Goal: Task Accomplishment & Management: Use online tool/utility

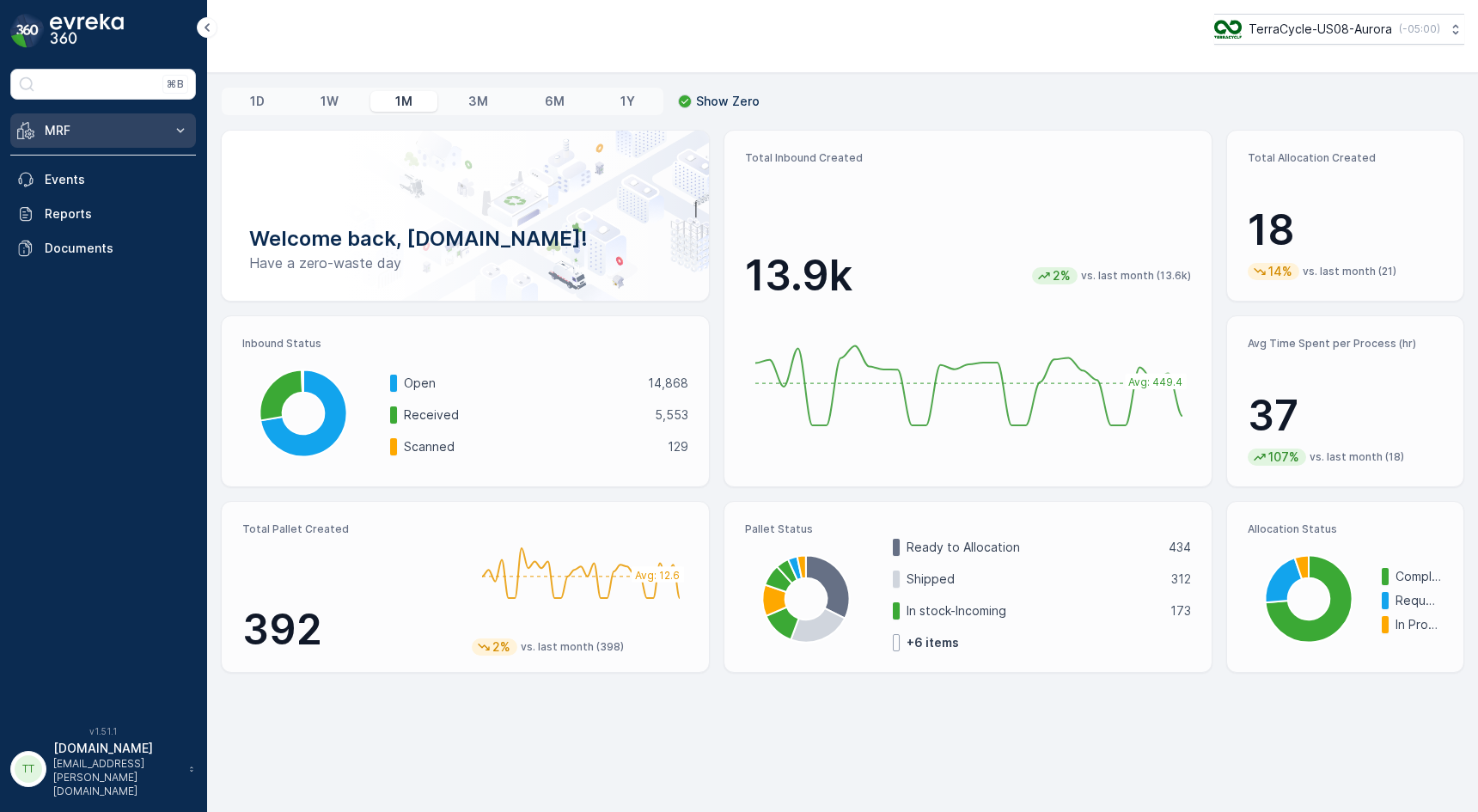
click at [121, 125] on p "MRF" at bounding box center [103, 130] width 117 height 17
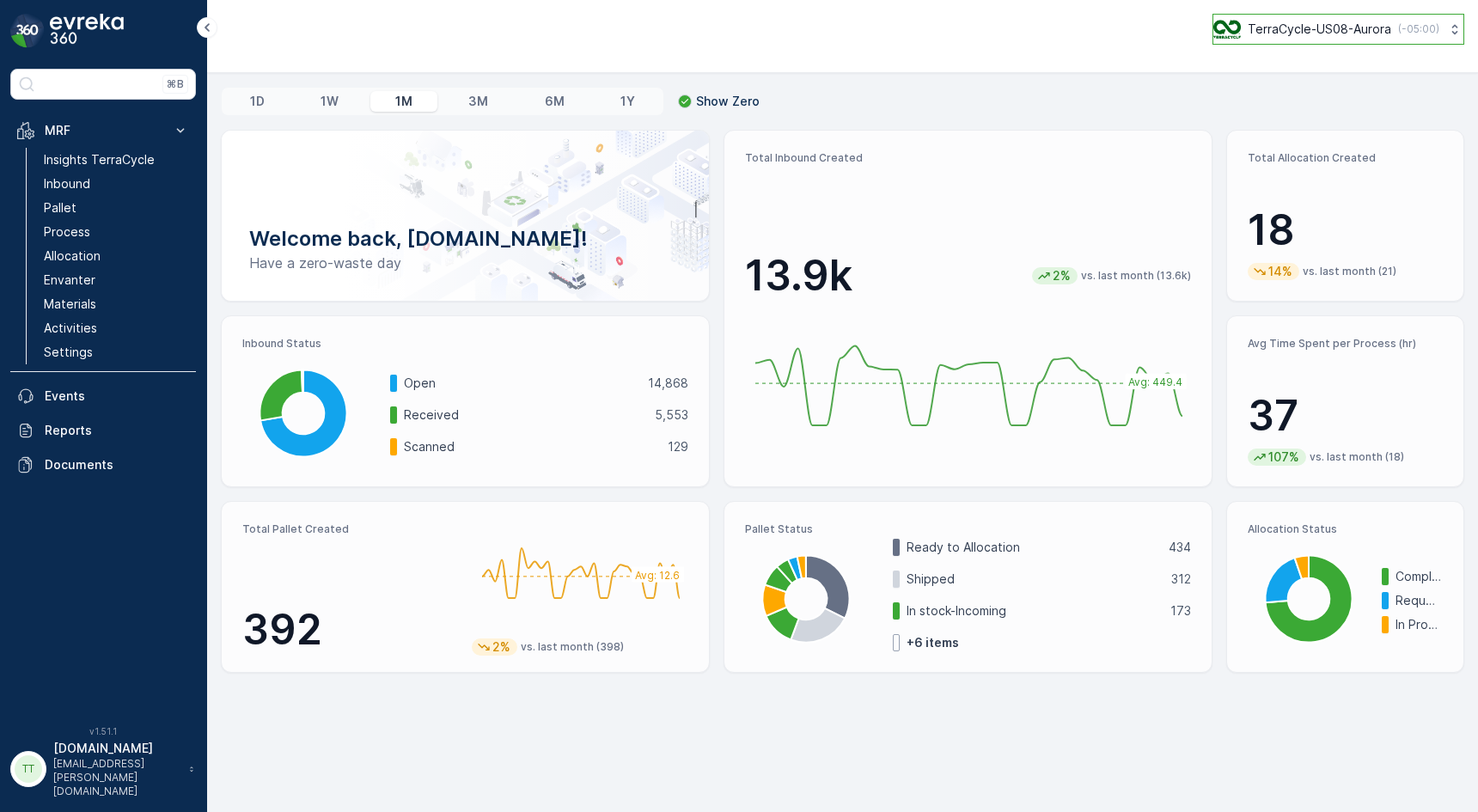
click at [1338, 41] on button "TerraCycle-US08-Aurora ( -05:00 )" at bounding box center [1338, 29] width 251 height 31
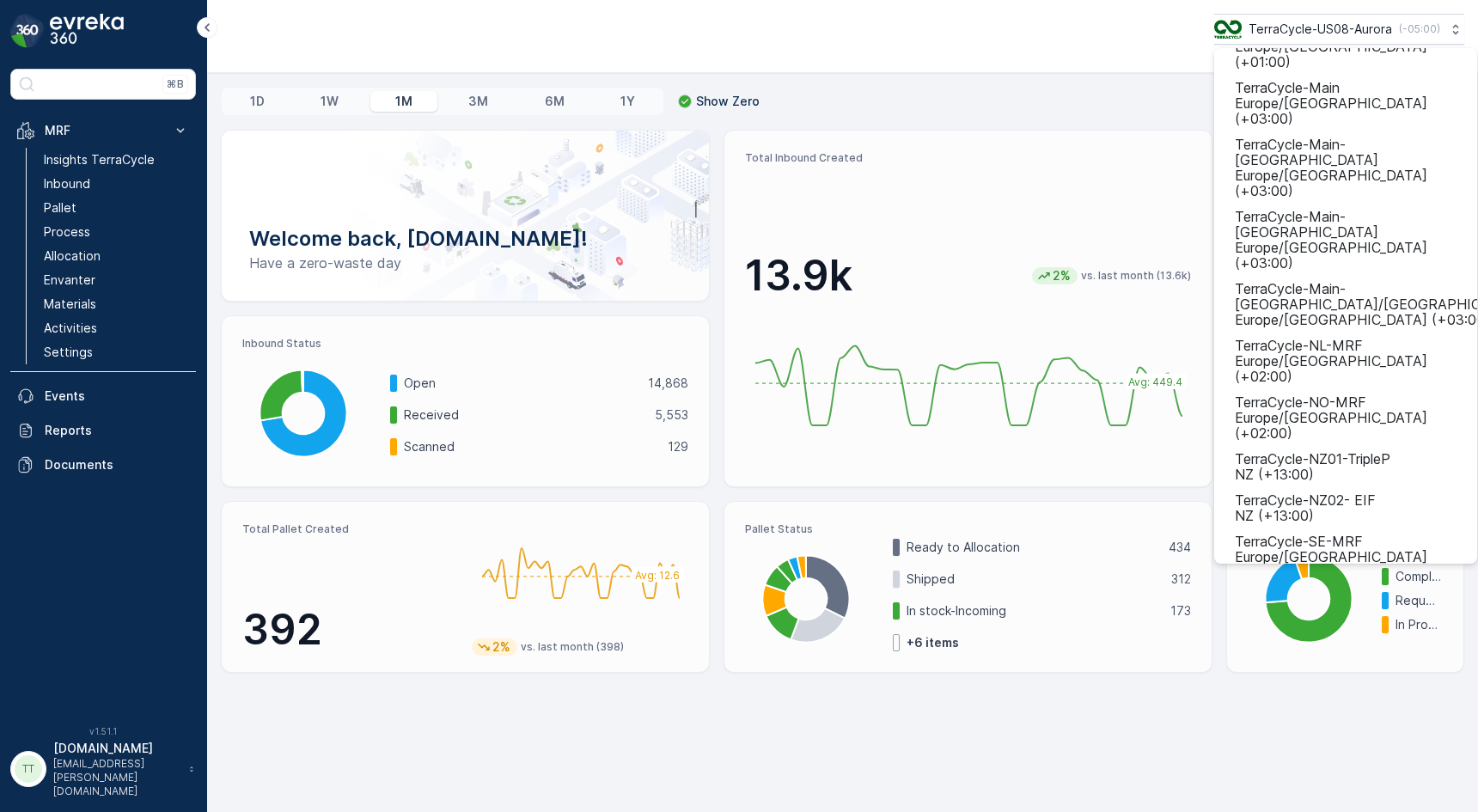
scroll to position [878, 0]
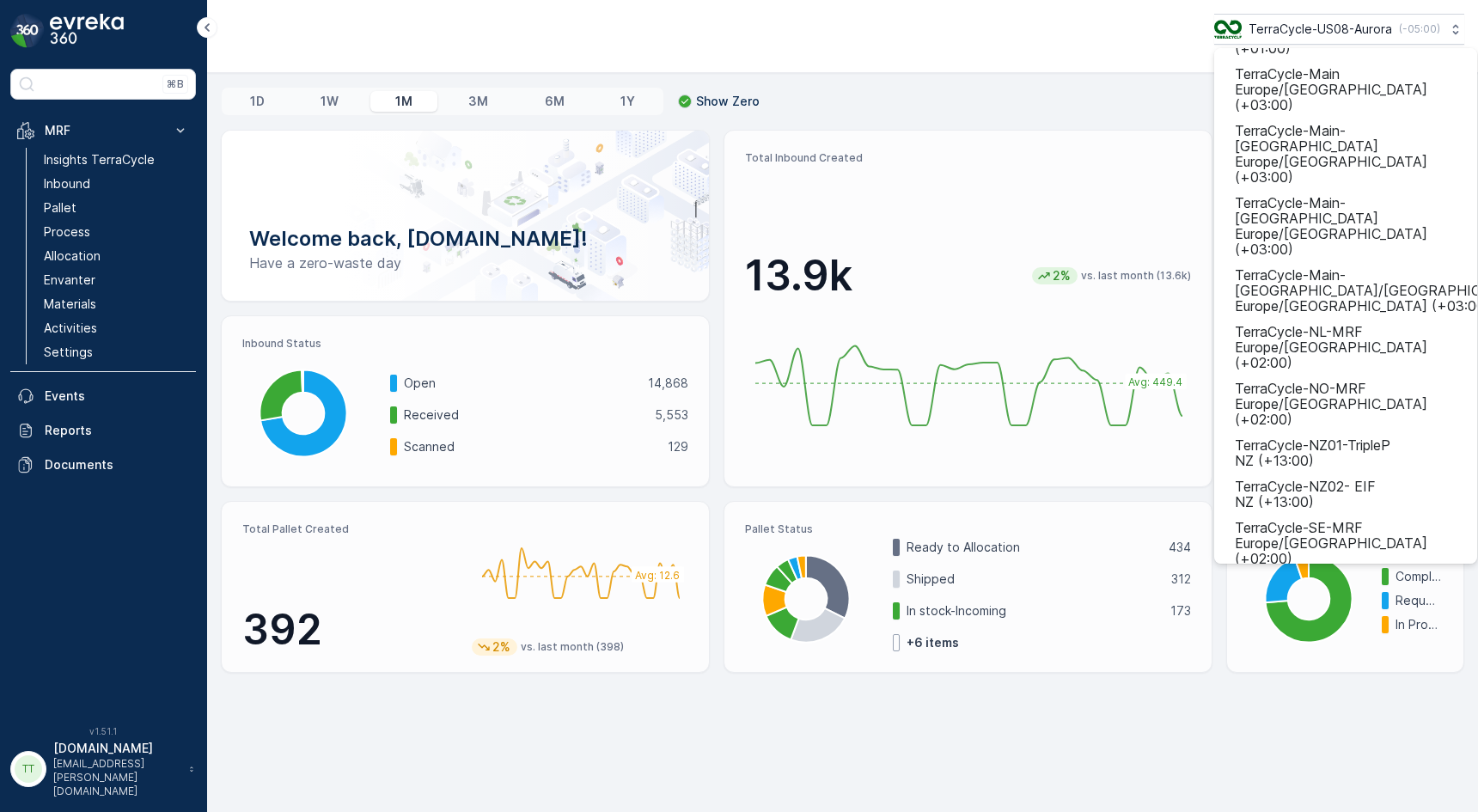
click at [1309, 731] on span "TerraCycle-US02 - Cyber Crunch" at bounding box center [1339, 739] width 210 height 16
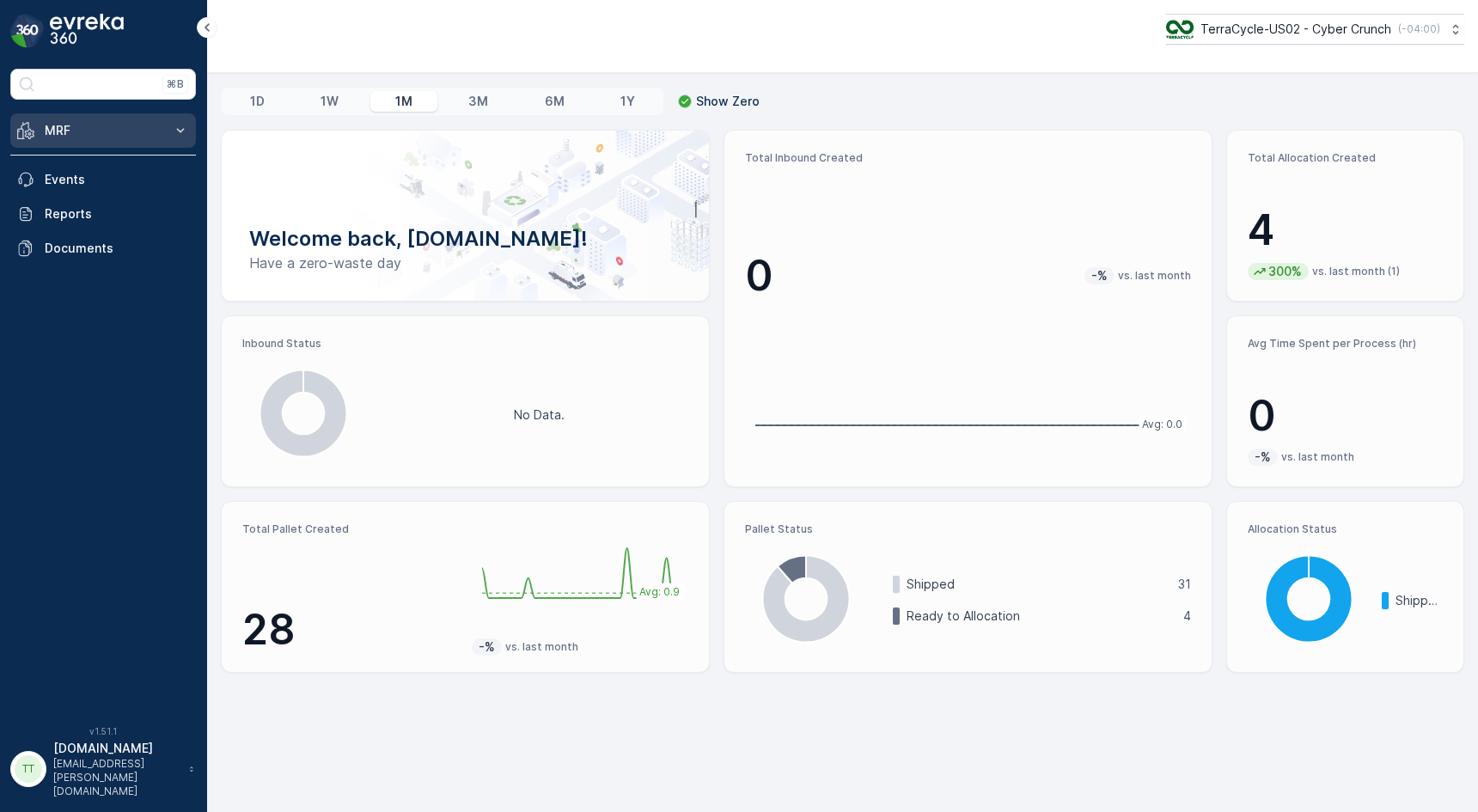
click at [143, 136] on p "MRF" at bounding box center [103, 130] width 117 height 17
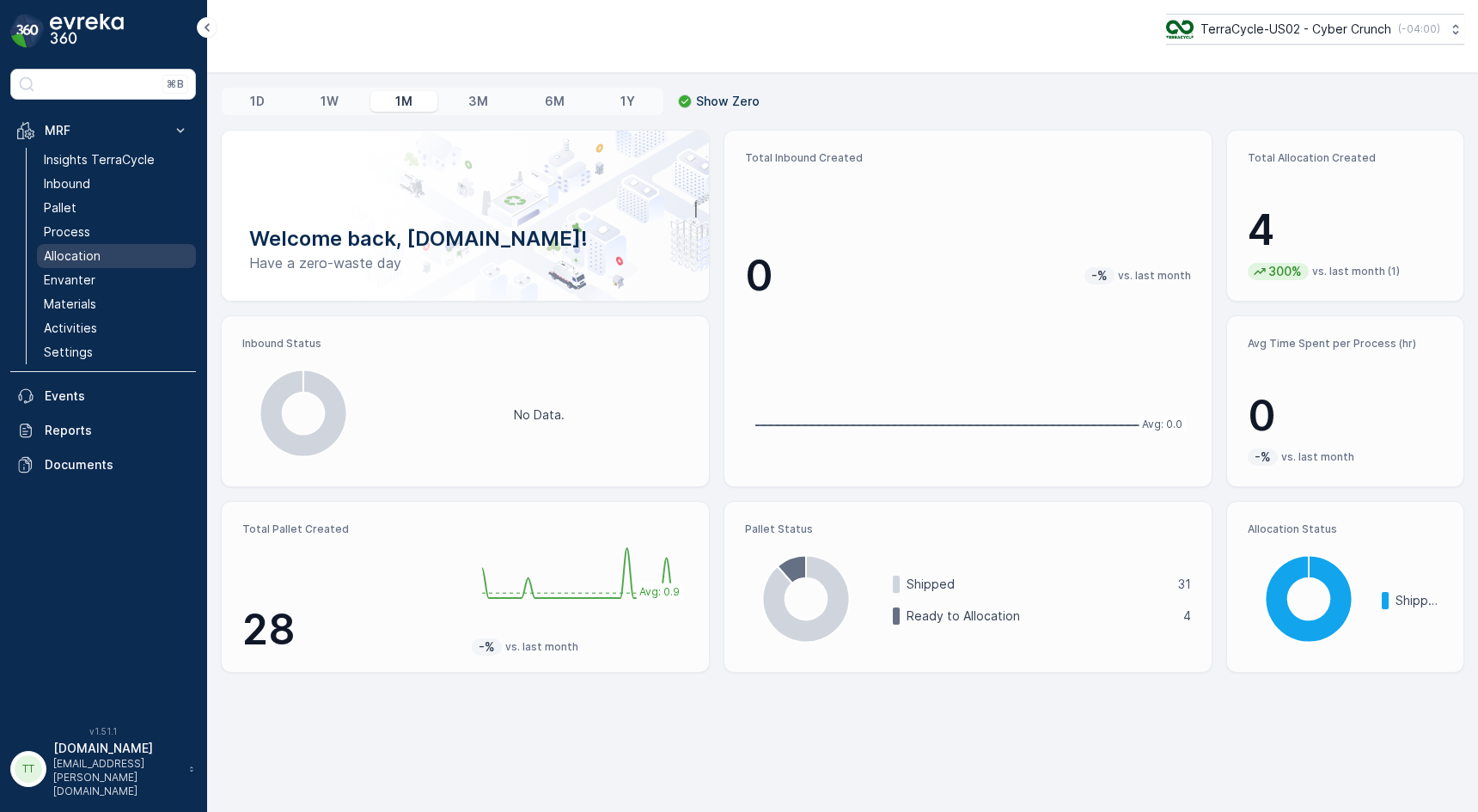
click at [96, 258] on p "Allocation" at bounding box center [72, 255] width 57 height 17
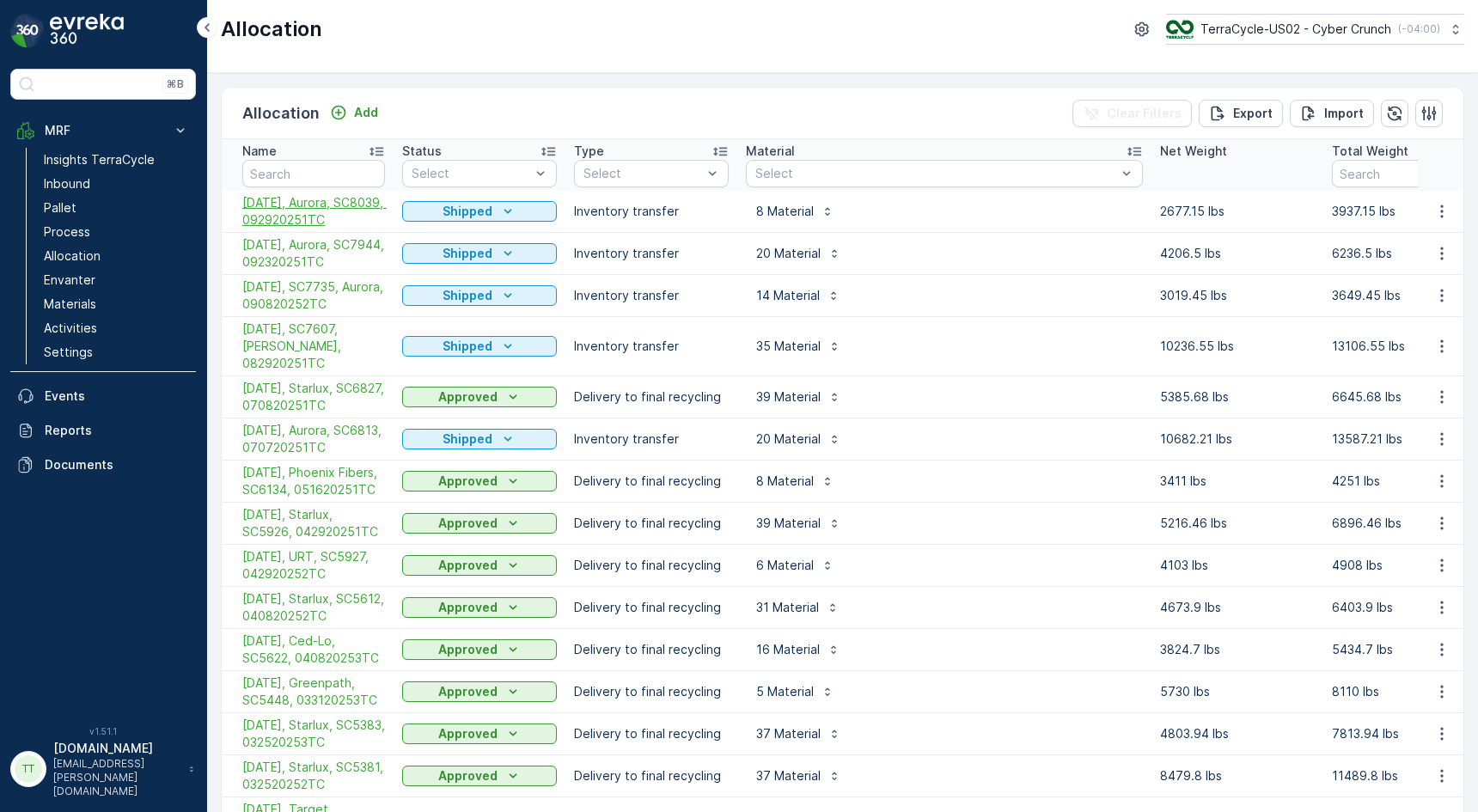
click at [330, 207] on span "[DATE], Aurora, SC8039, 092920251TC" at bounding box center [313, 211] width 142 height 35
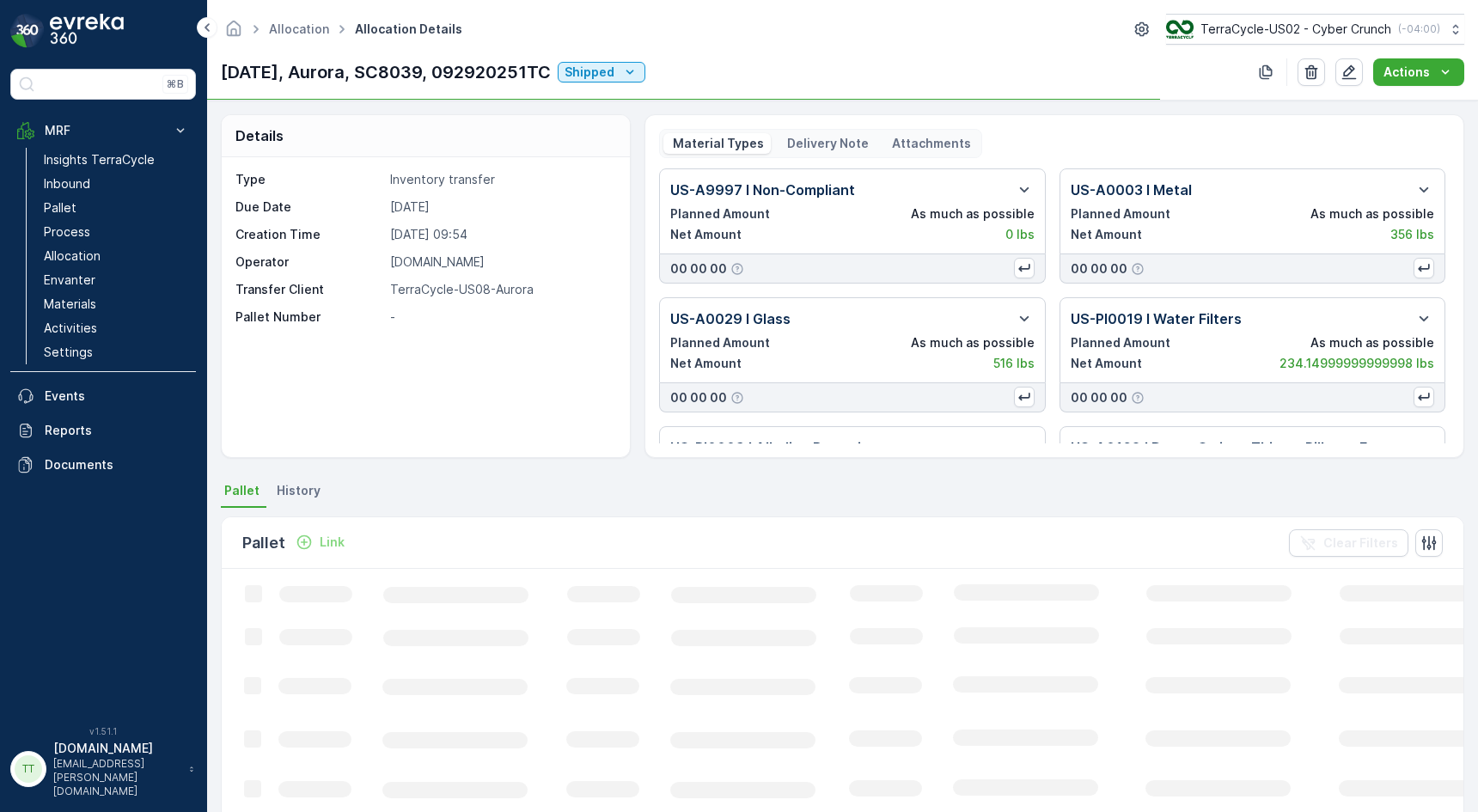
click at [834, 144] on p "Delivery Note" at bounding box center [826, 143] width 84 height 17
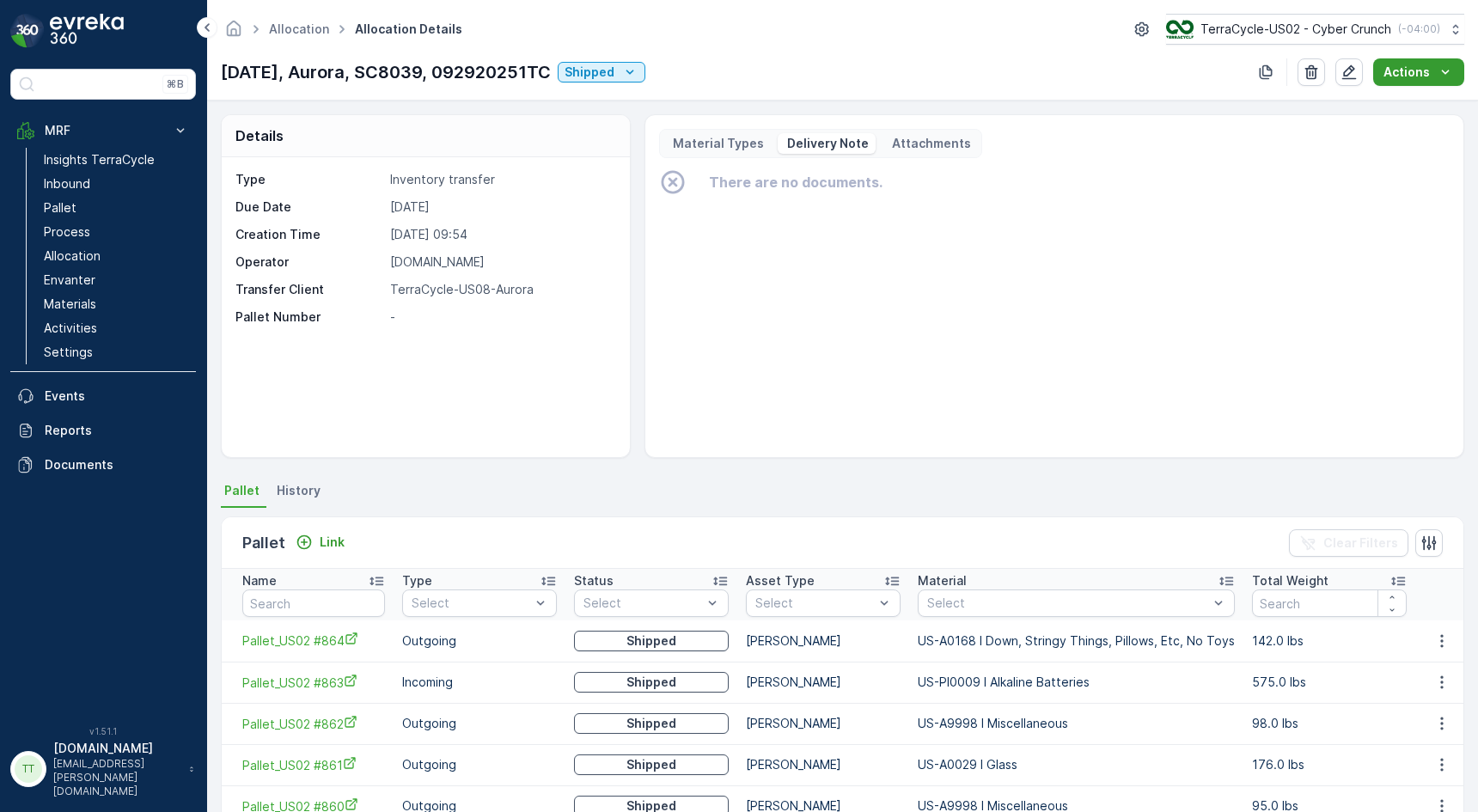
click at [1428, 74] on p "Actions" at bounding box center [1406, 72] width 47 height 17
click at [1415, 104] on span "Create Delivery Note" at bounding box center [1410, 104] width 123 height 17
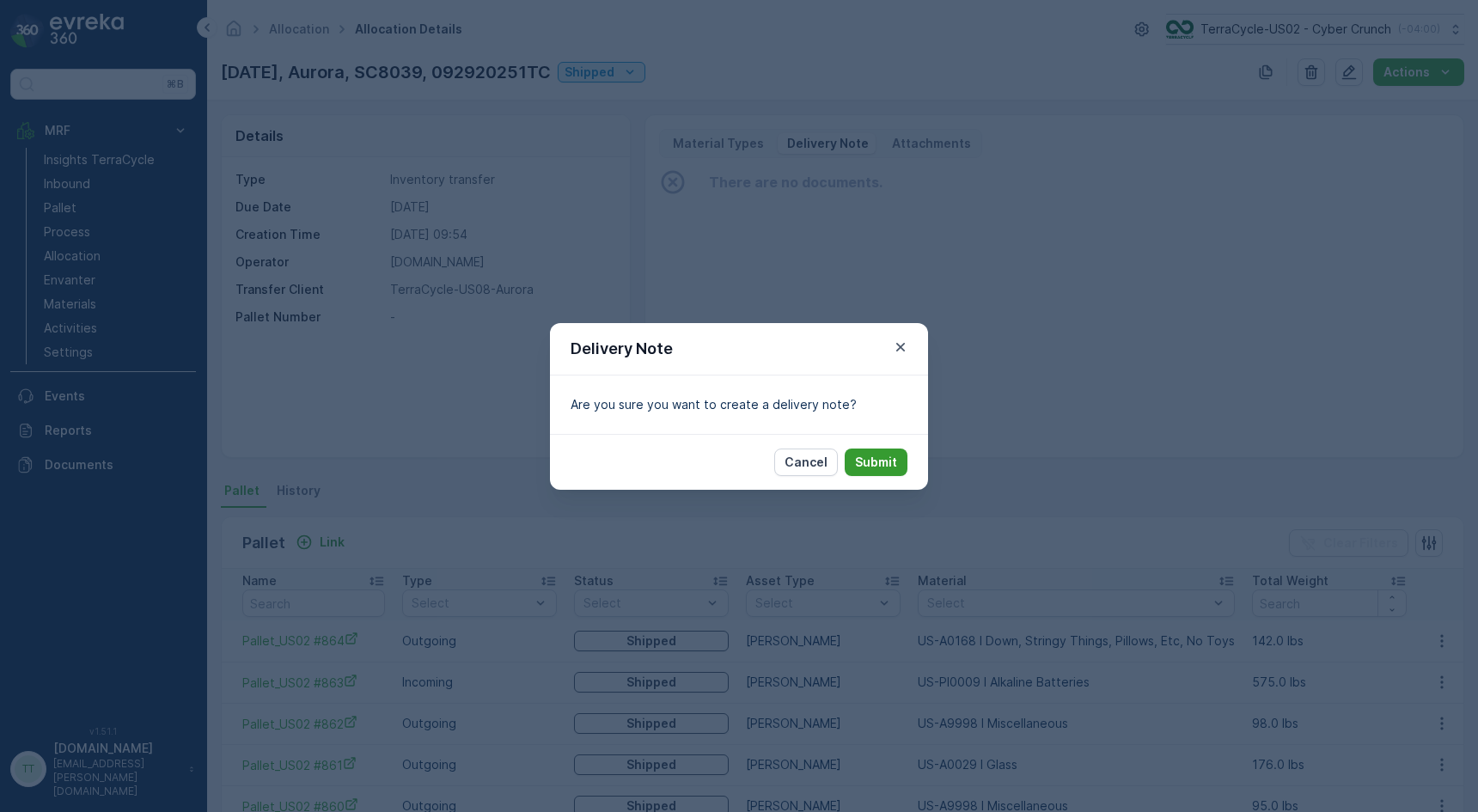
click at [885, 460] on p "Submit" at bounding box center [876, 461] width 42 height 17
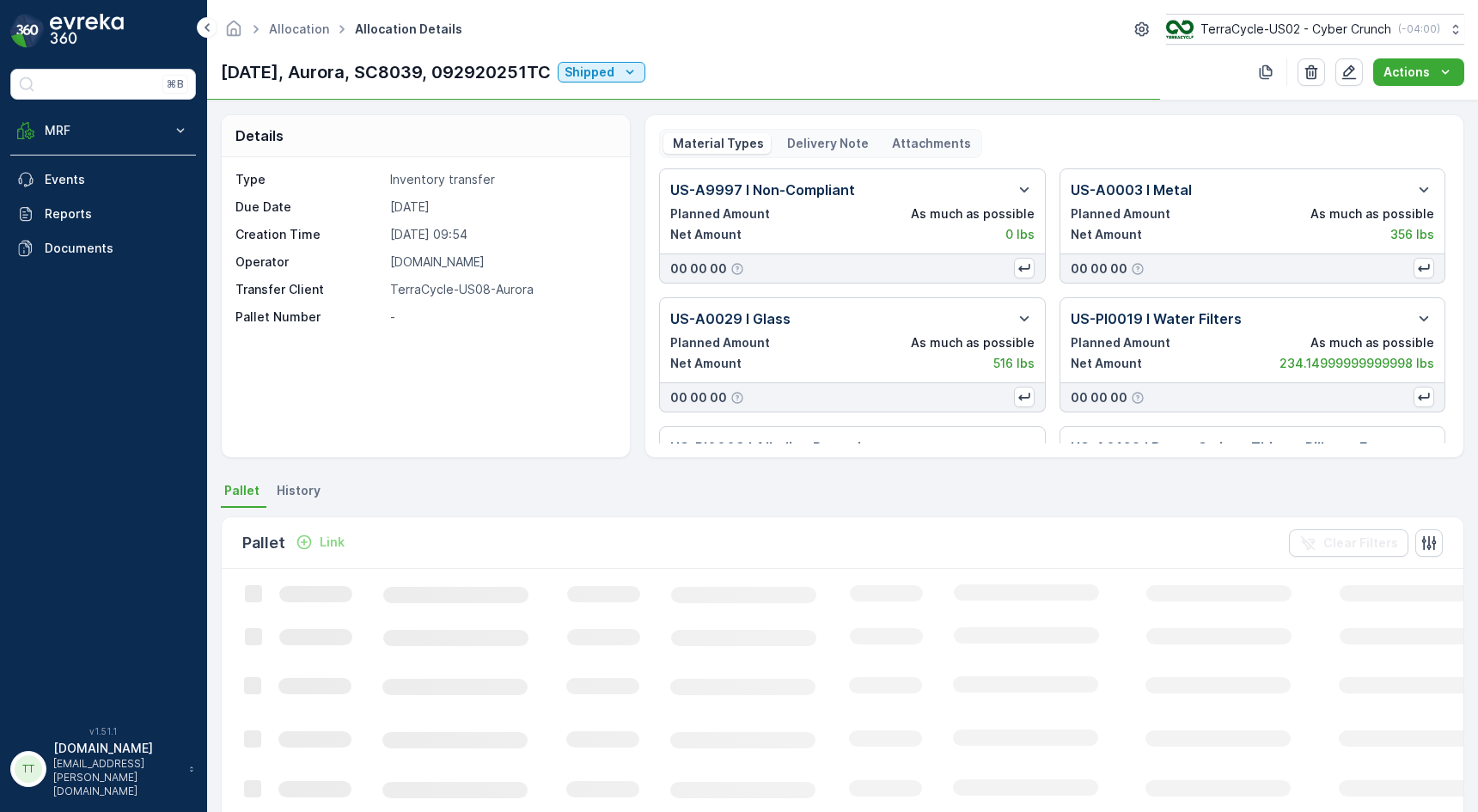
click at [820, 150] on p "Delivery Note" at bounding box center [826, 143] width 84 height 17
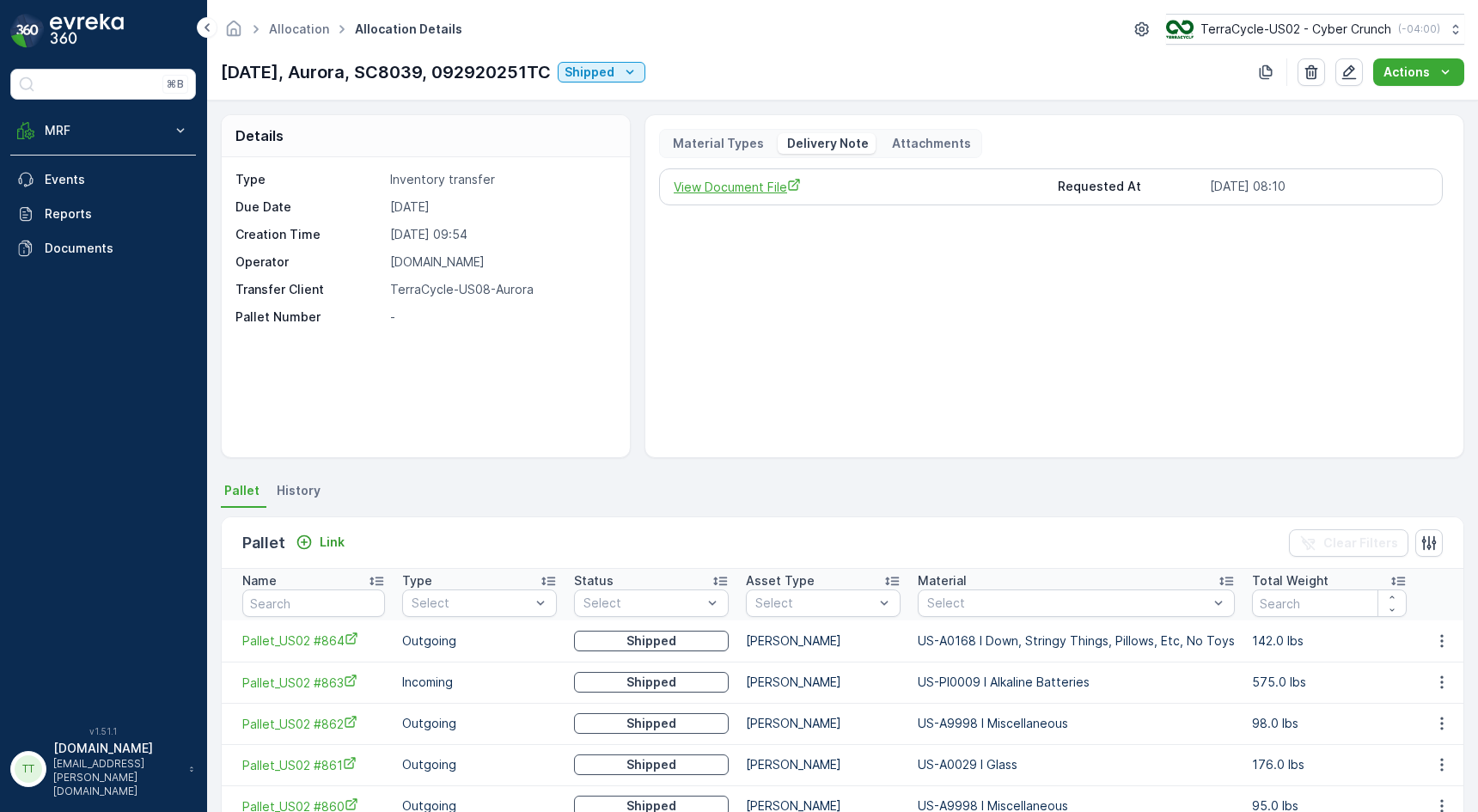
click at [756, 189] on span "View Document File" at bounding box center [859, 187] width 371 height 18
click at [166, 131] on button "MRF" at bounding box center [102, 130] width 186 height 35
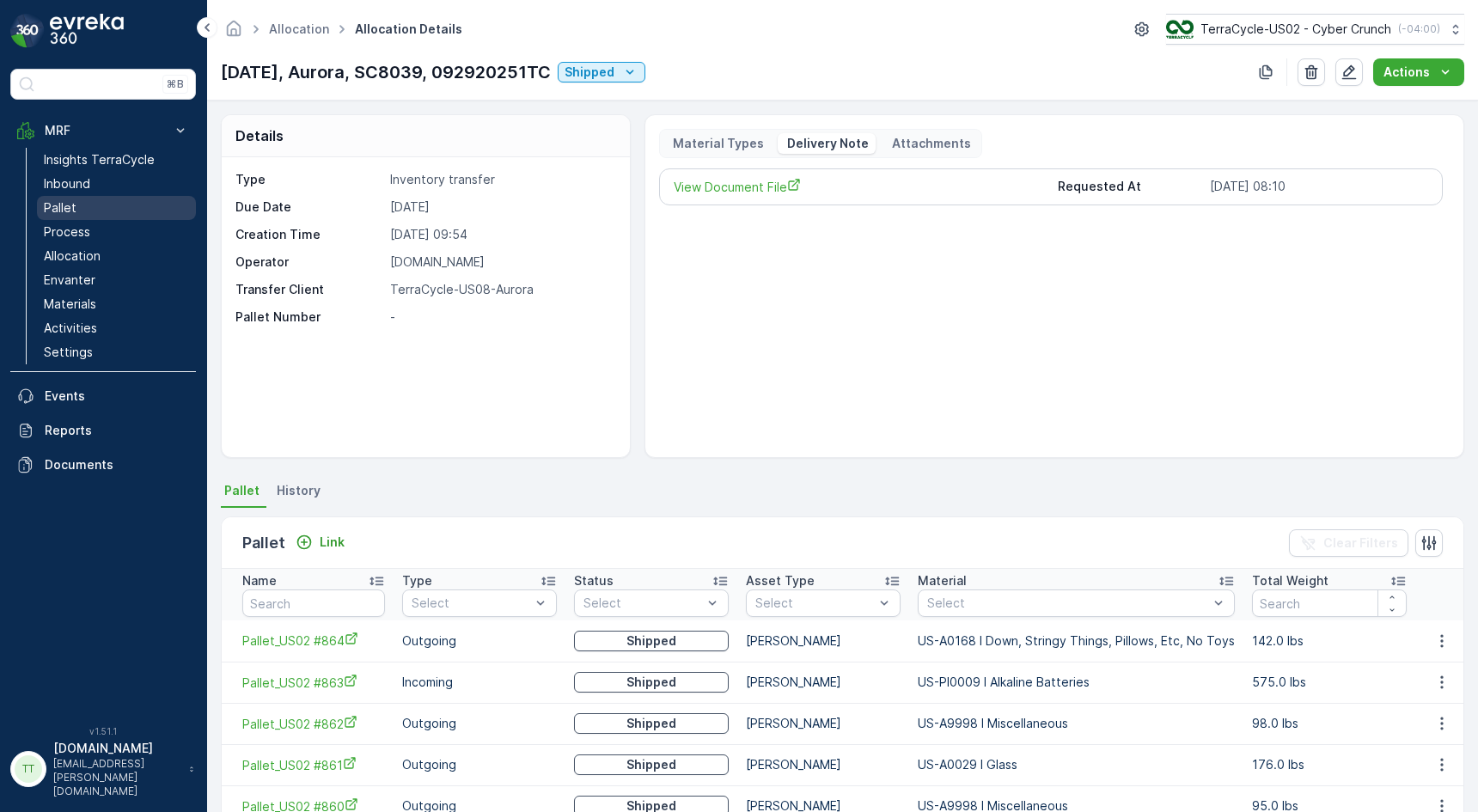
click at [117, 205] on link "Pallet" at bounding box center [116, 208] width 159 height 24
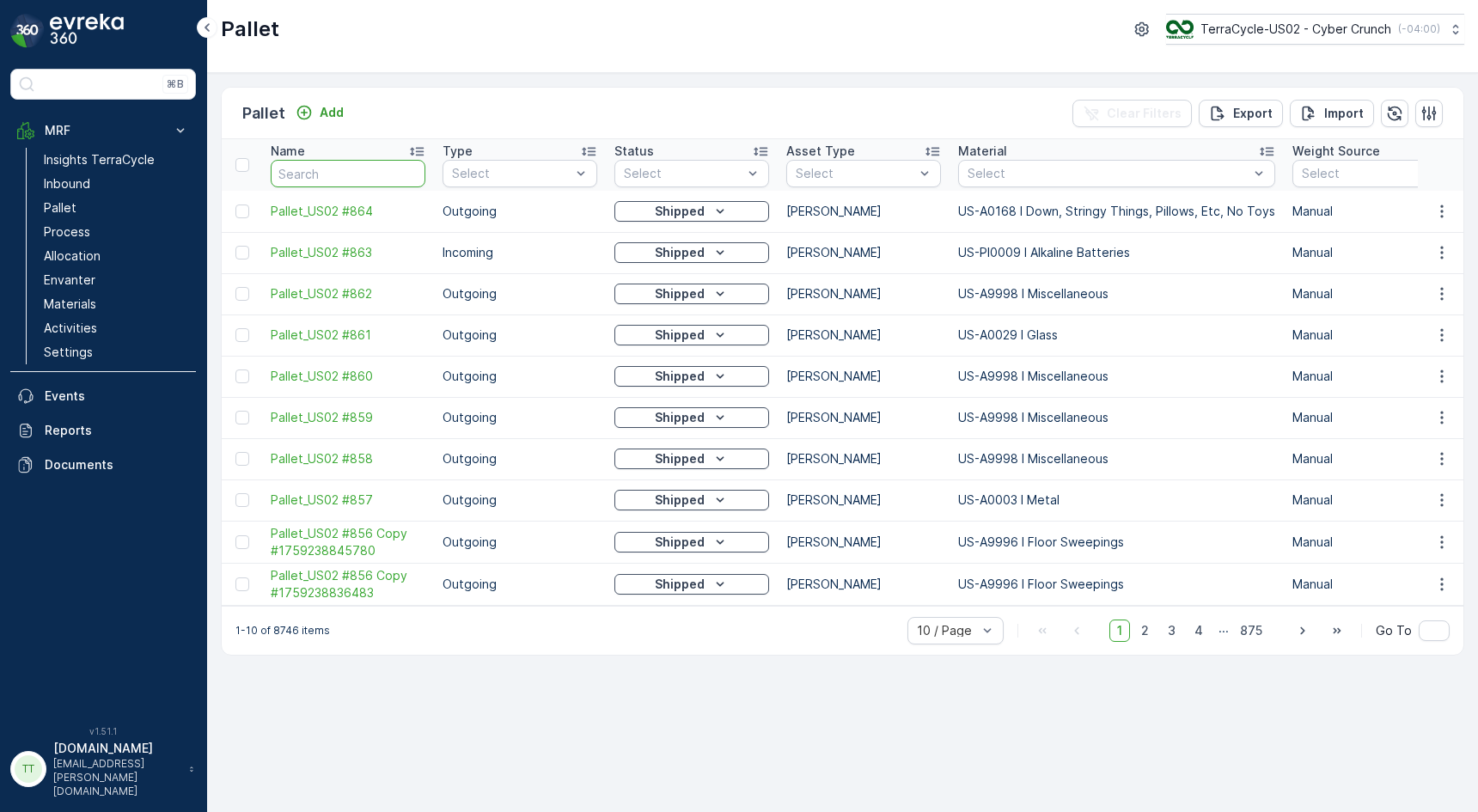
click at [373, 174] on input "text" at bounding box center [348, 174] width 155 height 28
paste input "Pallet #25127"
type input "Pallet #25127"
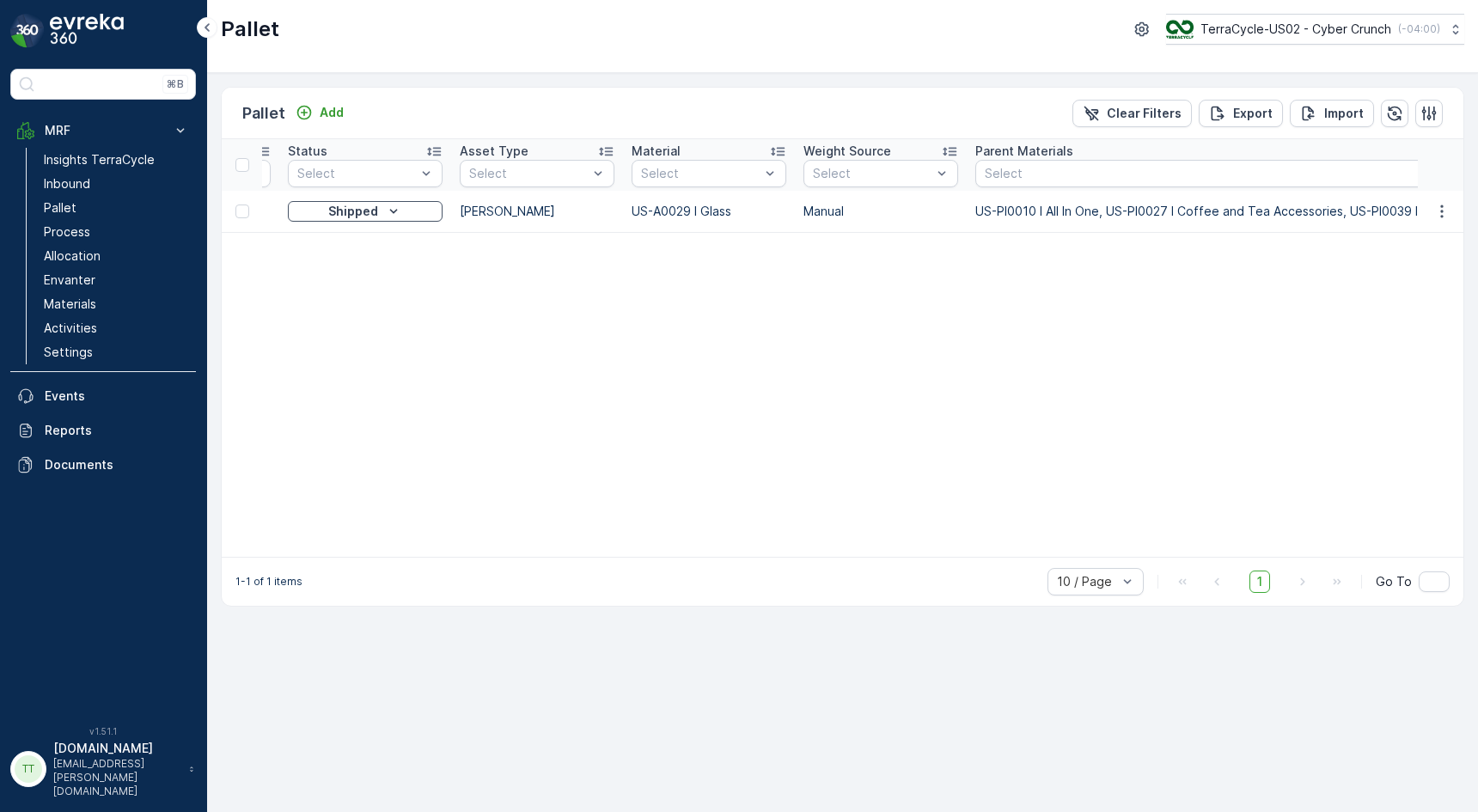
scroll to position [0, 351]
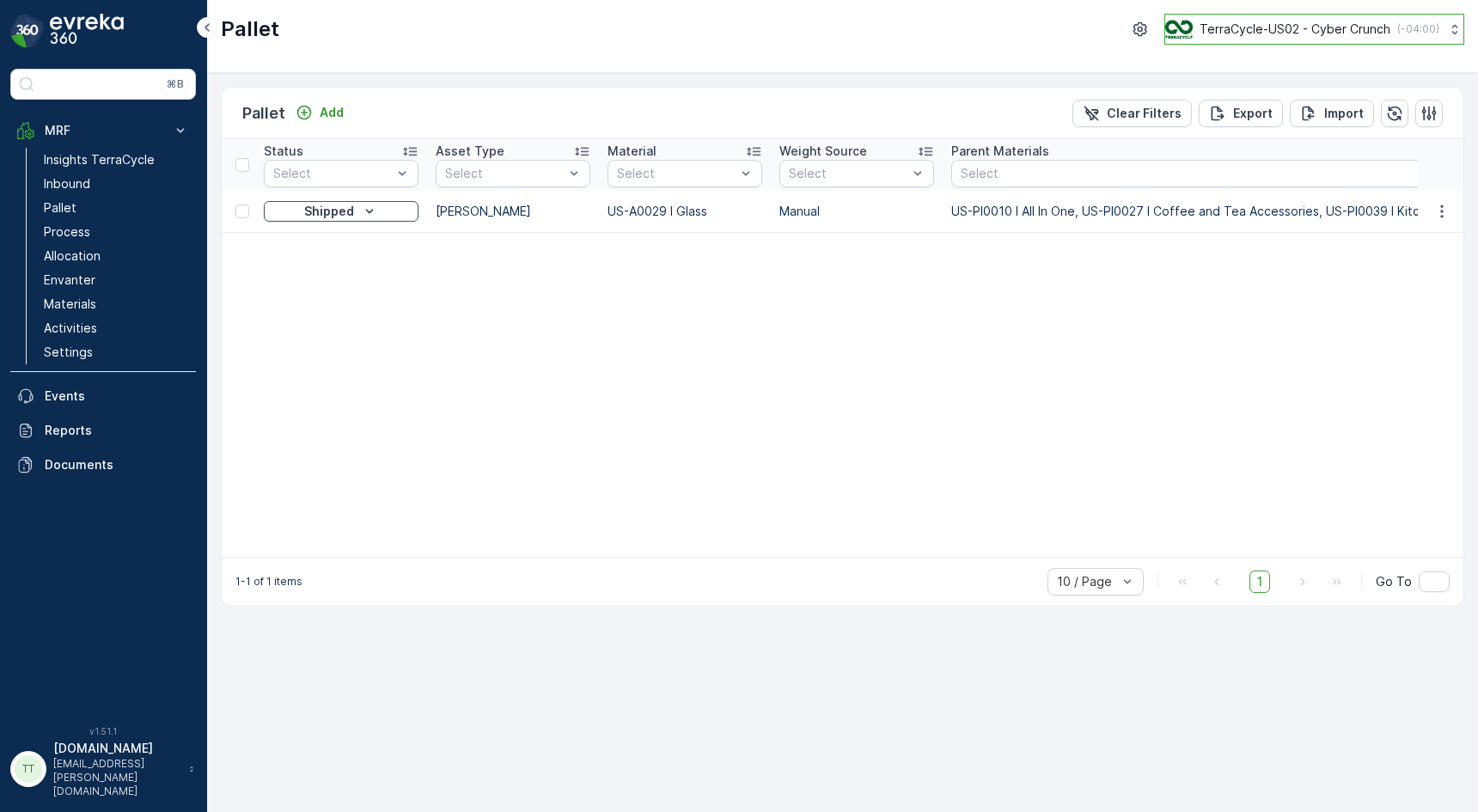
click at [1217, 22] on p "TerraCycle-US02 - Cyber Crunch" at bounding box center [1295, 29] width 191 height 17
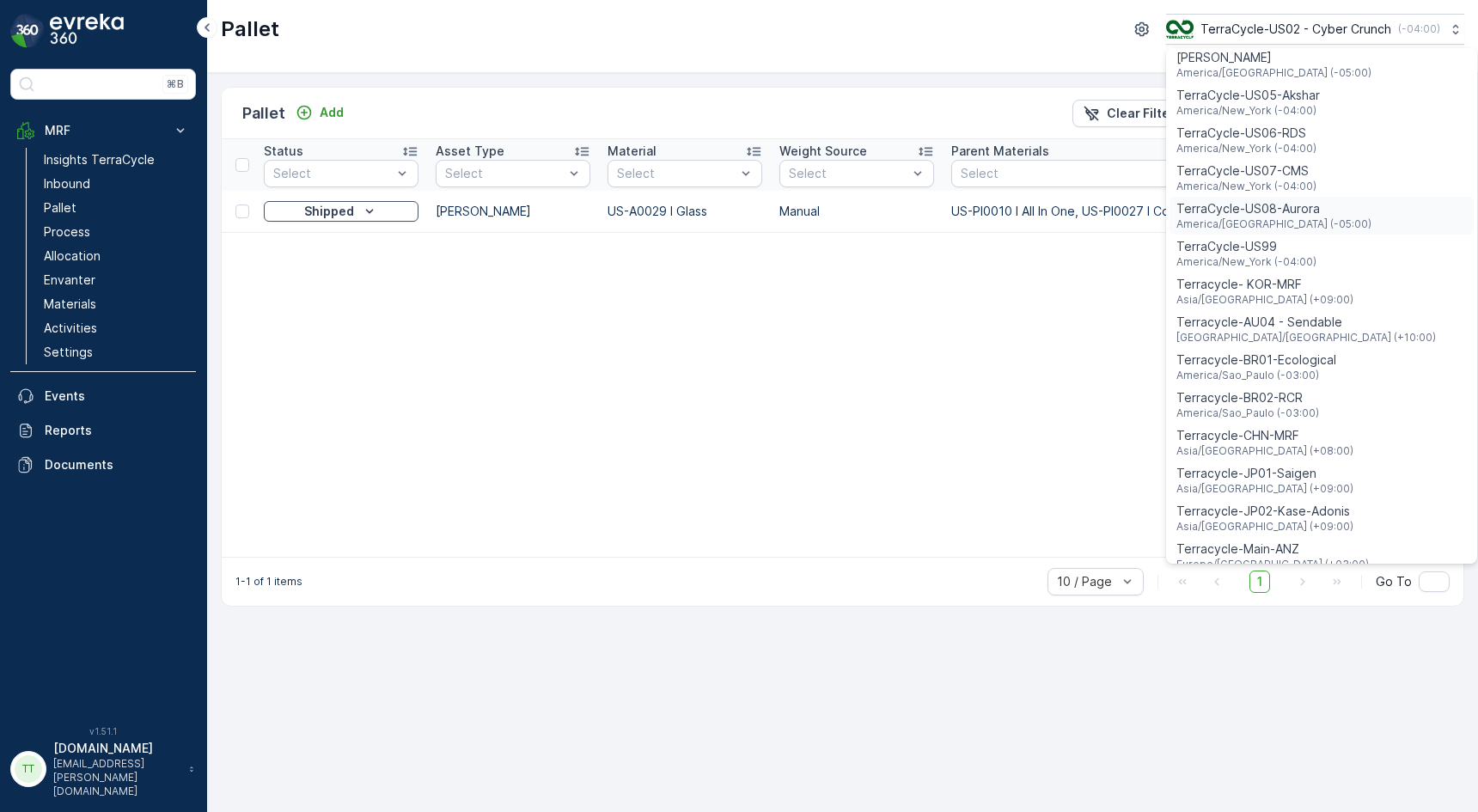
scroll to position [1213, 0]
click at [1300, 205] on span "TerraCycle-US08-Aurora" at bounding box center [1273, 213] width 195 height 17
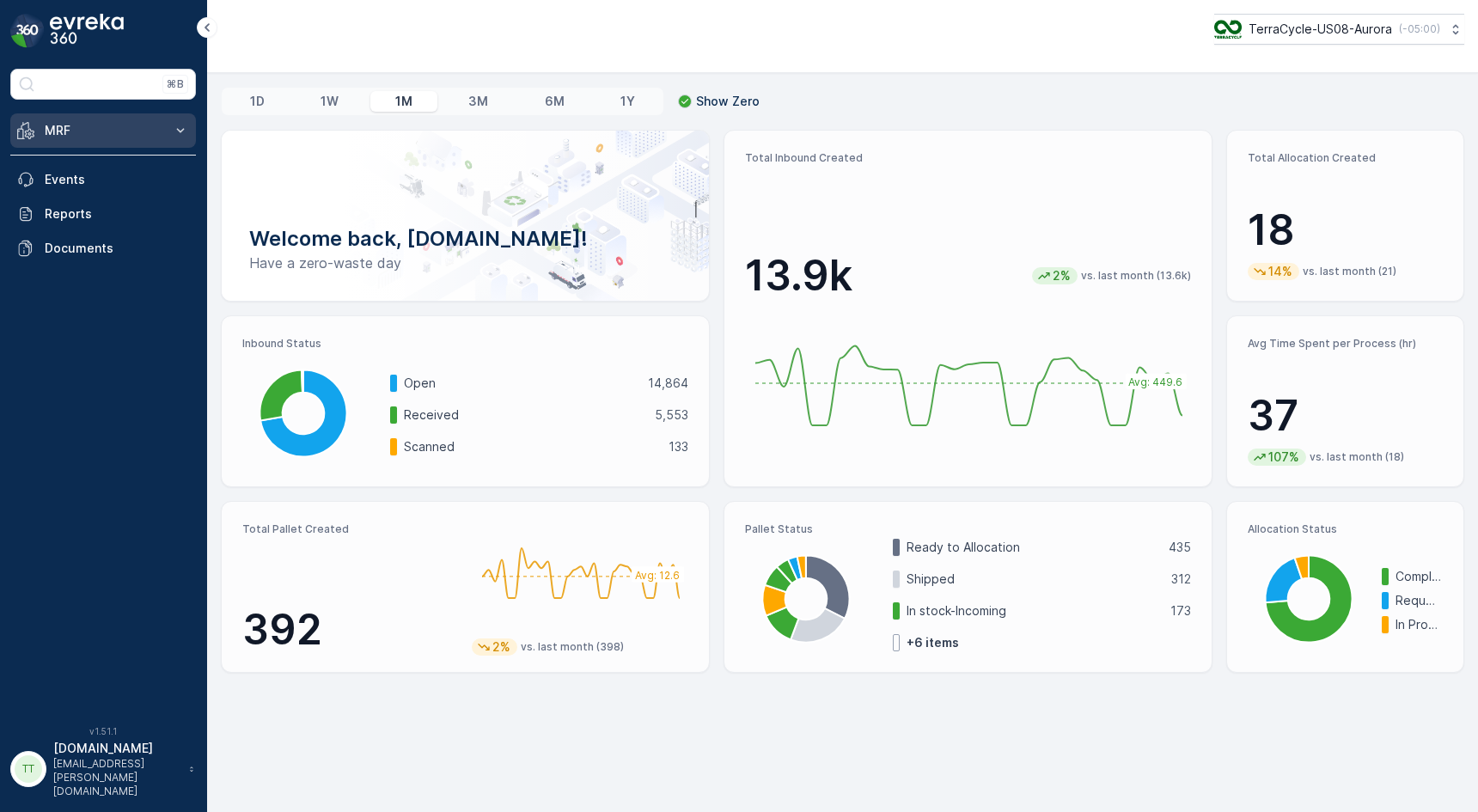
click at [102, 134] on p "MRF" at bounding box center [103, 130] width 117 height 17
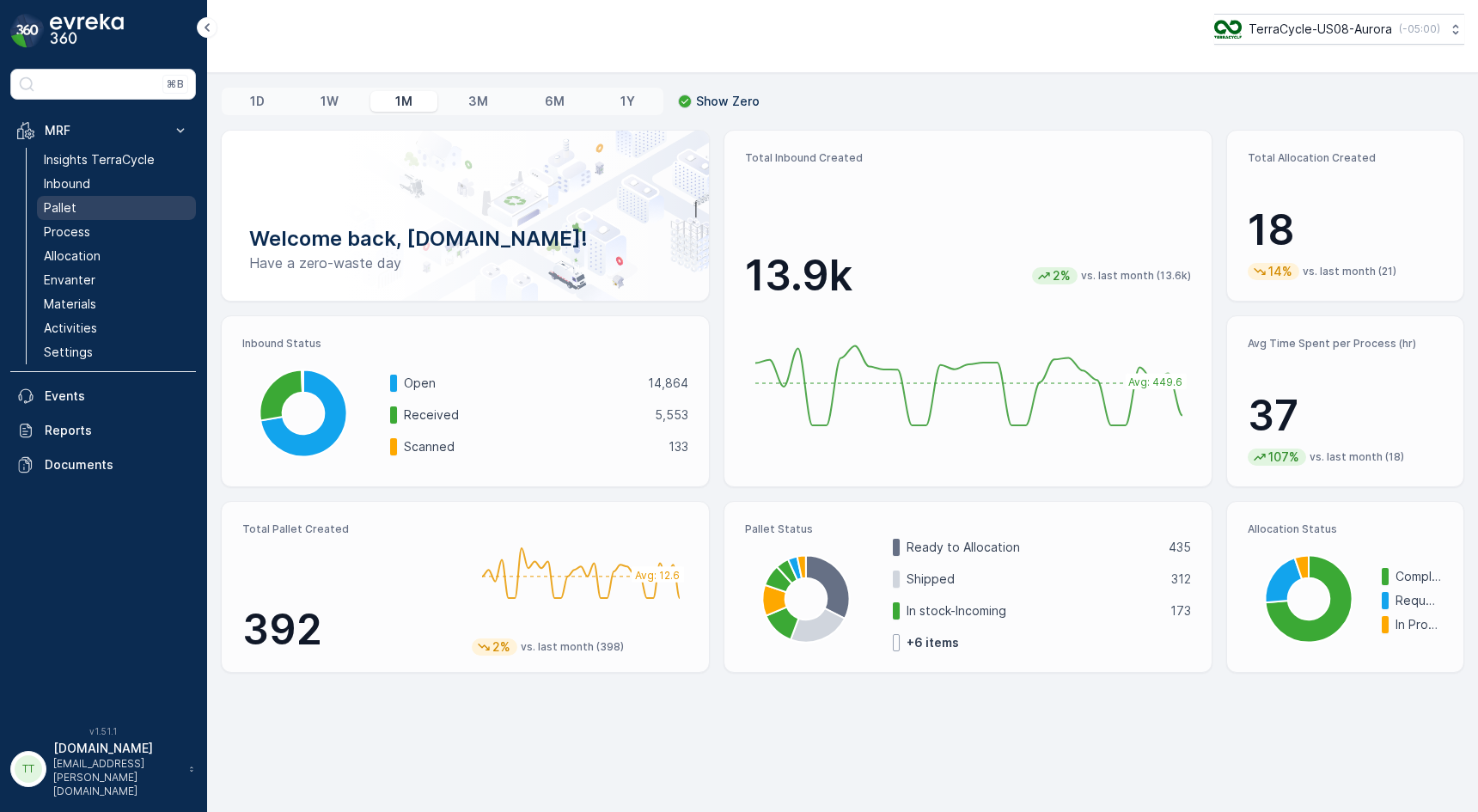
click at [94, 210] on link "Pallet" at bounding box center [116, 208] width 159 height 24
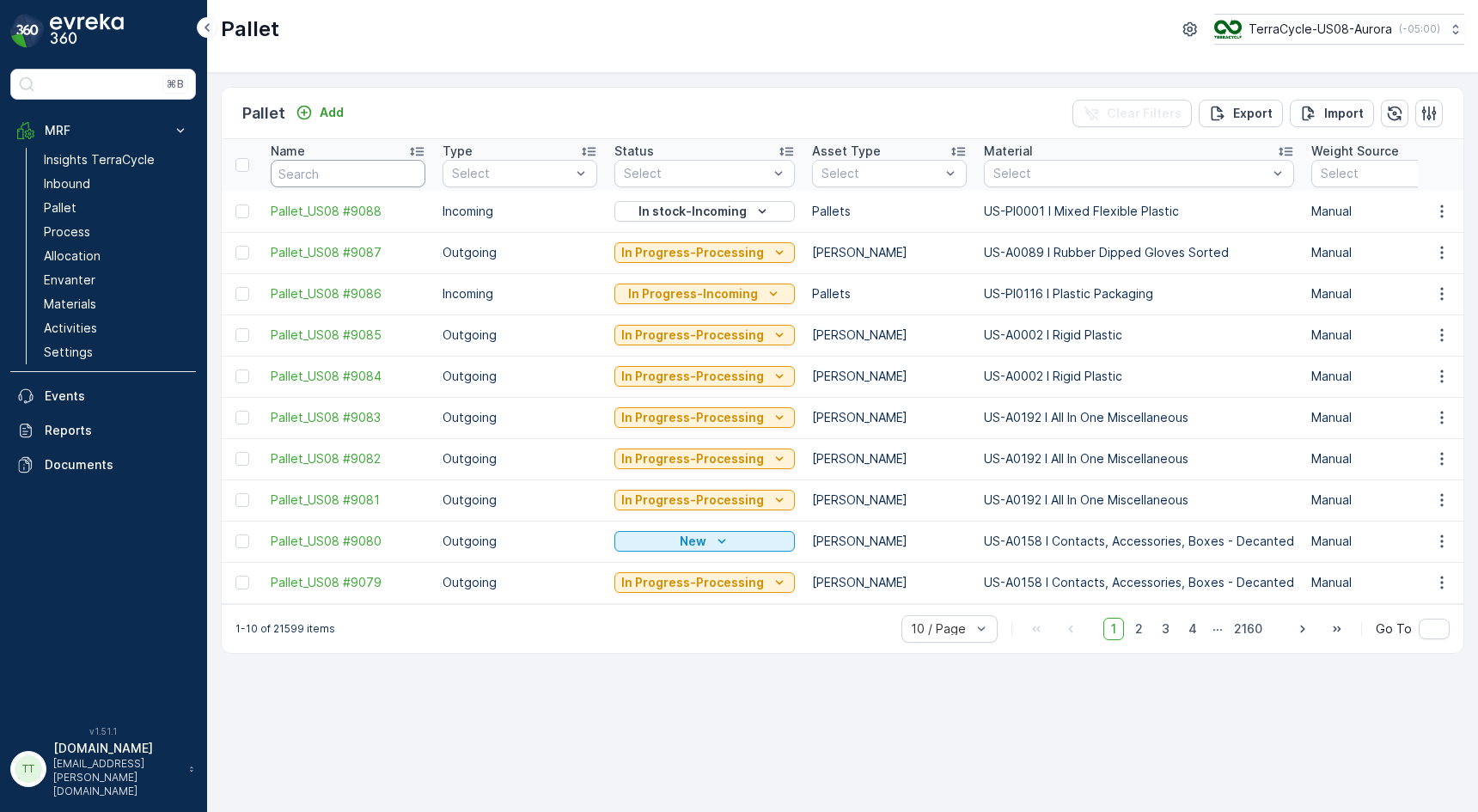
click at [359, 168] on input "text" at bounding box center [348, 174] width 155 height 28
paste input "Pallet #25127"
type input "Pallet #25127"
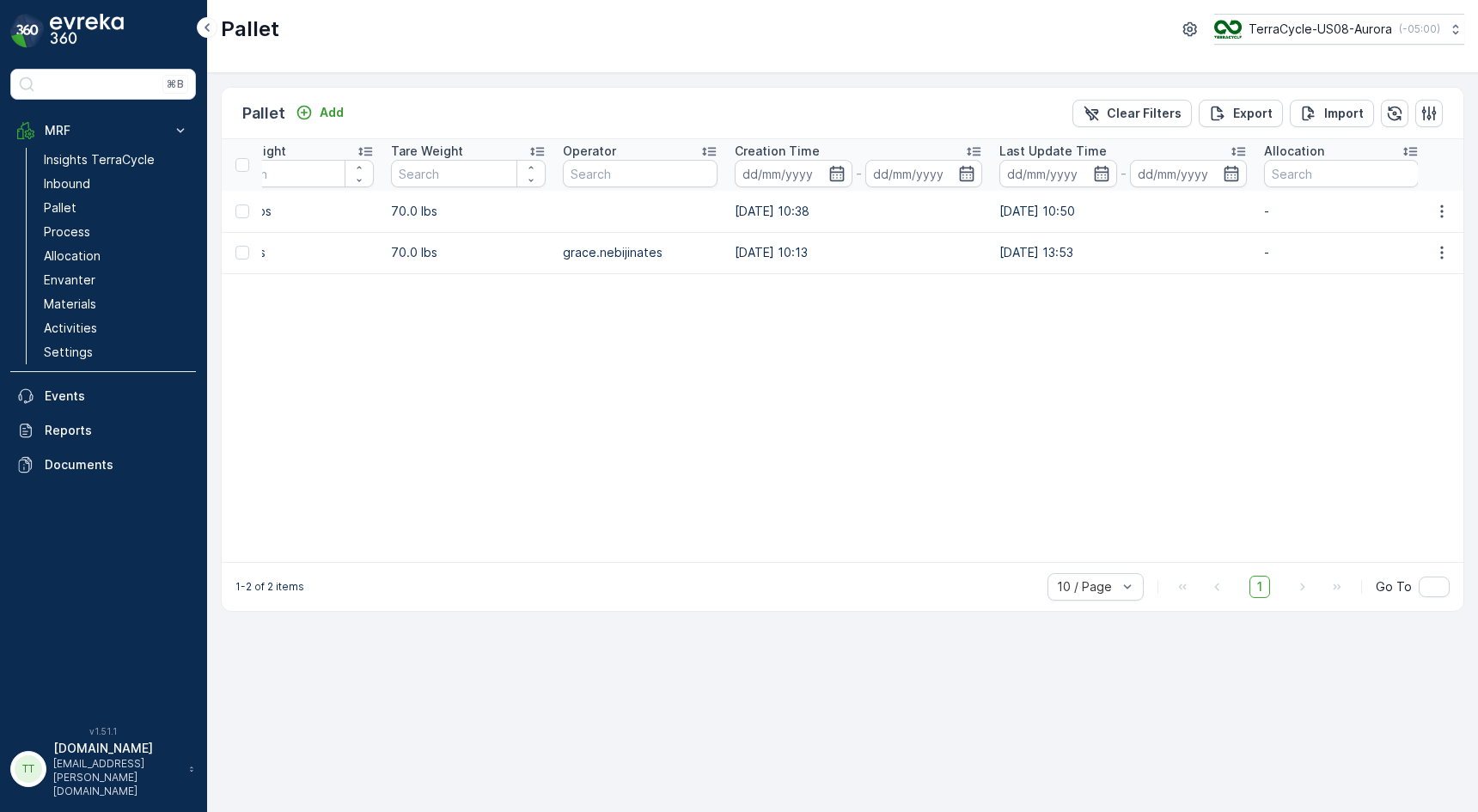
scroll to position [0, 4120]
